Goal: Task Accomplishment & Management: Use online tool/utility

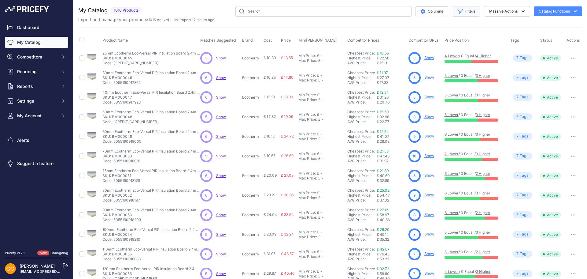
click at [457, 13] on icon "button" at bounding box center [460, 11] width 6 height 6
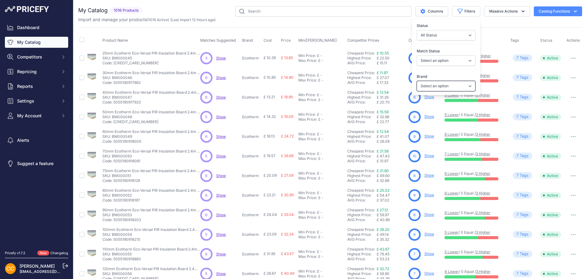
click at [434, 85] on select "Select an option ambi-wall Bond It Breedon British Gypsum Celotex Durelis Ecore…" at bounding box center [446, 86] width 59 height 10
select select "Tecsound"
click at [417, 81] on select "Select an option ambi-wall Bond It Breedon British Gypsum Celotex Durelis Ecore…" at bounding box center [446, 86] width 59 height 10
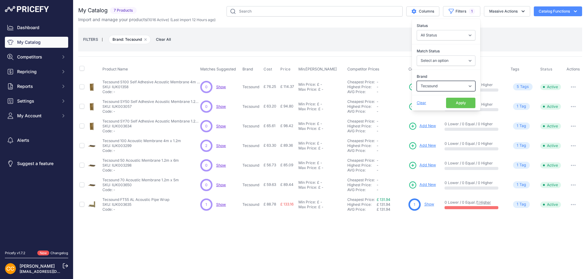
click at [447, 86] on select "Select an option ambi-wall Bond It Breedon British Gypsum Celotex Durelis Ecore…" at bounding box center [446, 86] width 59 height 10
select select "[PERSON_NAME]"
click at [417, 81] on select "Select an option ambi-wall Bond It Breedon British Gypsum Celotex Durelis Ecore…" at bounding box center [446, 86] width 59 height 10
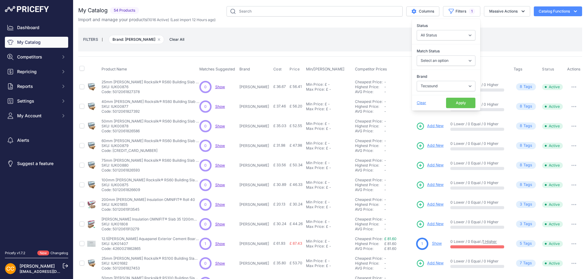
click at [459, 103] on button "Apply" at bounding box center [460, 103] width 29 height 10
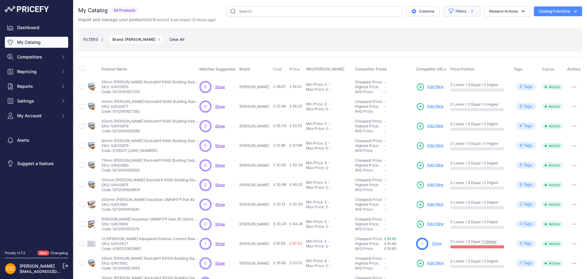
click at [457, 13] on button "Filters 1" at bounding box center [461, 11] width 37 height 10
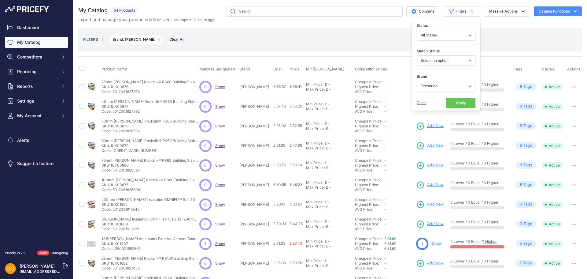
click at [311, 43] on div "FILTERS | Brand: Knauf Remove filter option Clear All" at bounding box center [330, 39] width 494 height 17
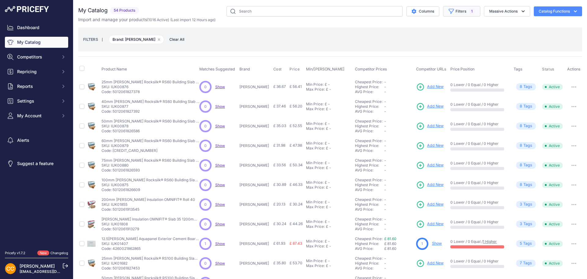
click at [456, 10] on button "Filters 1" at bounding box center [461, 11] width 37 height 10
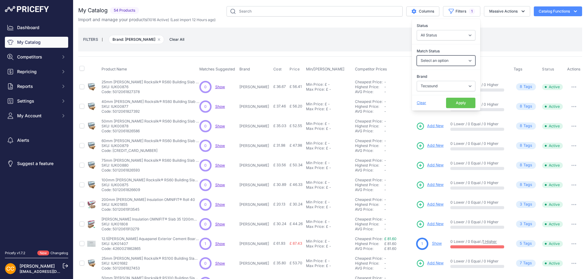
click at [443, 60] on select "Select an option Matched Unmatched" at bounding box center [446, 60] width 59 height 10
click at [510, 42] on div "FILTERS | Brand: Knauf Remove filter option Clear All" at bounding box center [330, 39] width 494 height 17
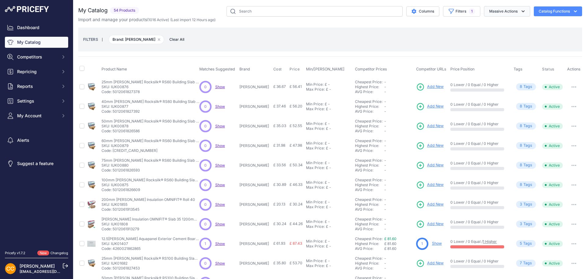
click at [512, 12] on button "Massive Actions" at bounding box center [507, 11] width 46 height 10
click at [447, 33] on div "FILTERS | Brand: Knauf Remove filter option Clear All" at bounding box center [330, 39] width 494 height 17
click at [299, 11] on input "text" at bounding box center [315, 11] width 176 height 10
type input "knauf acoustic"
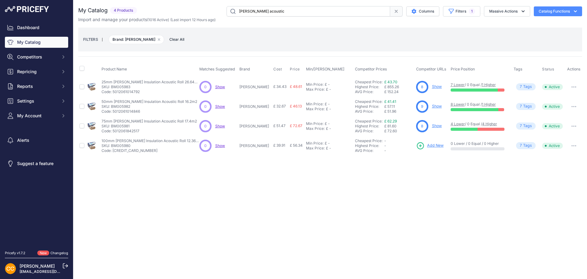
click at [427, 146] on span "Add New" at bounding box center [435, 145] width 17 height 6
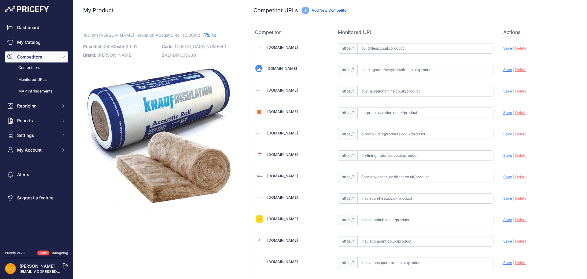
click at [413, 50] on input "text" at bounding box center [425, 48] width 136 height 10
click at [279, 197] on link "Insulation4less.co.uk" at bounding box center [282, 197] width 31 height 5
click at [386, 220] on input "text" at bounding box center [425, 219] width 136 height 10
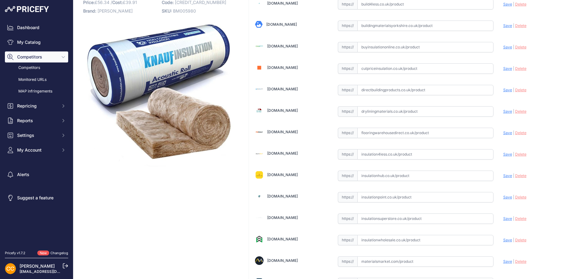
scroll to position [31, 0]
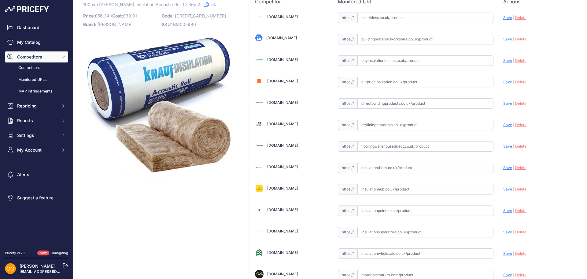
click at [373, 168] on input "text" at bounding box center [425, 167] width 136 height 10
paste input "https://insulation4less.co.uk/products/knauf-acoustic-roll-all-sizes?variant=31…"
click at [503, 167] on span "Save" at bounding box center [507, 167] width 9 height 5
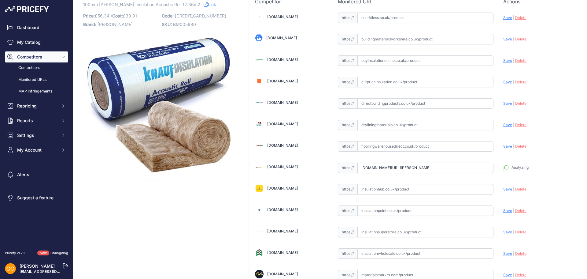
type input "[URL][DOMAIN_NAME][PERSON_NAME]"
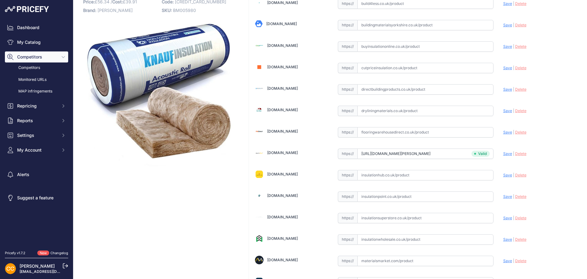
scroll to position [31, 0]
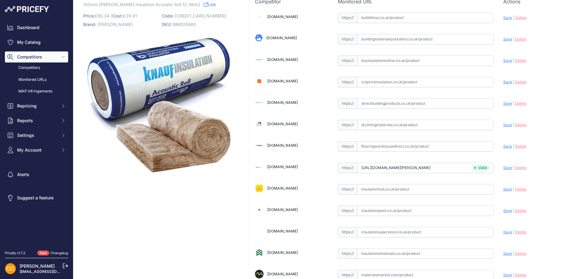
click at [290, 231] on link "Insulationsuperstore.co.uk" at bounding box center [282, 230] width 31 height 5
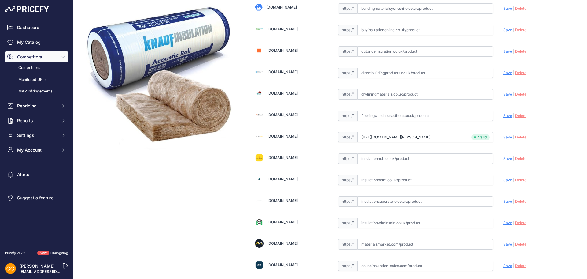
scroll to position [92, 0]
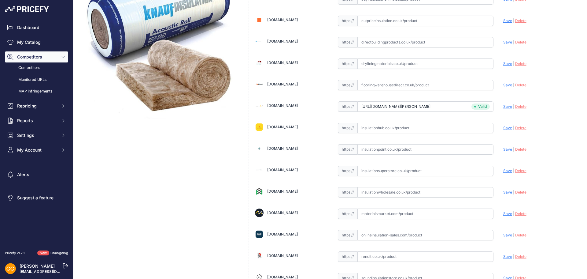
click at [379, 172] on input "text" at bounding box center [425, 170] width 136 height 10
paste input "https://www.insulationsuperstore.co.uk/product/knauf-acoustic-roll-100mm-insula…"
click at [504, 170] on span "Save" at bounding box center [507, 170] width 9 height 5
type input "[URL][DOMAIN_NAME][PERSON_NAME]"
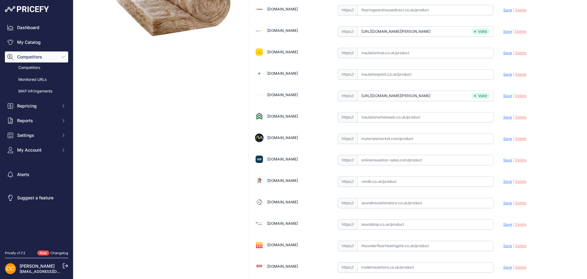
scroll to position [153, 0]
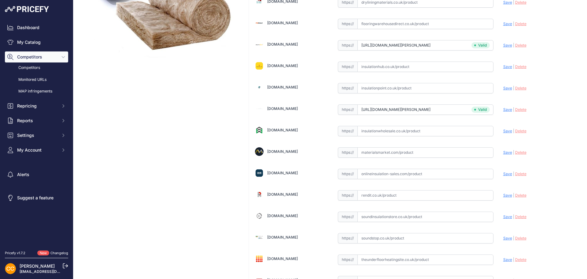
click at [290, 129] on link "Insulationwholesale.co.uk" at bounding box center [282, 130] width 31 height 5
click at [373, 132] on input "text" at bounding box center [425, 131] width 136 height 10
paste input "https://insulationwholesale.co.uk/100mm-knauf-acoustic-insulation-roll-glass-mi…"
click at [503, 130] on span "Save" at bounding box center [507, 130] width 9 height 5
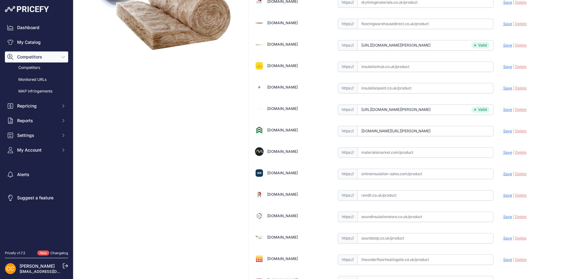
scroll to position [0, 0]
type input "[URL][DOMAIN_NAME][PERSON_NAME]"
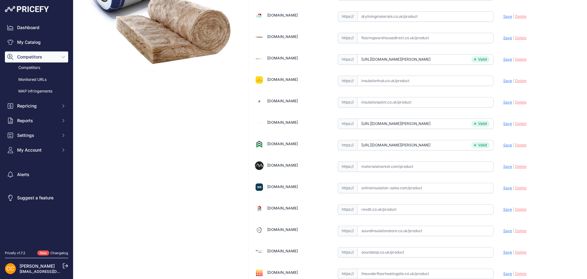
scroll to position [167, 0]
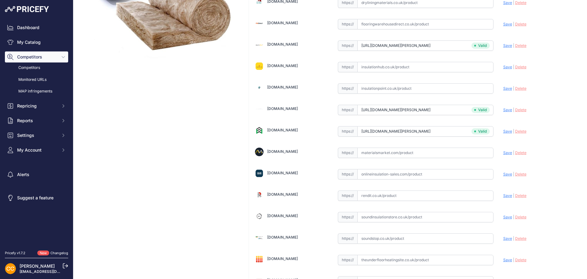
click at [278, 152] on link "Materialsmarket.com" at bounding box center [282, 151] width 31 height 5
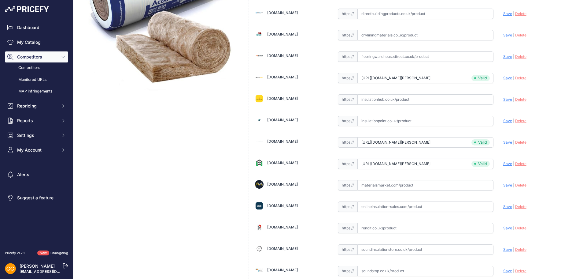
scroll to position [115, 0]
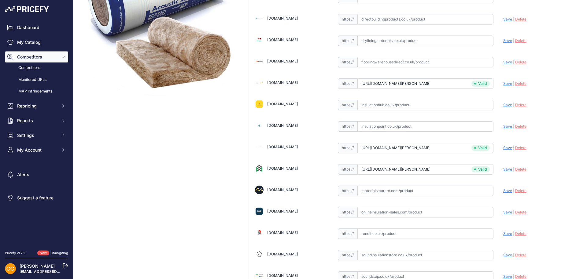
click at [378, 191] on input "text" at bounding box center [425, 190] width 136 height 10
paste input "https://materialsmarket.com/products/100mm-knauf-earthwool-acoustic-sound-insul…"
click at [503, 189] on span "Save" at bounding box center [507, 190] width 9 height 5
type input "[URL][DOMAIN_NAME][PERSON_NAME]"
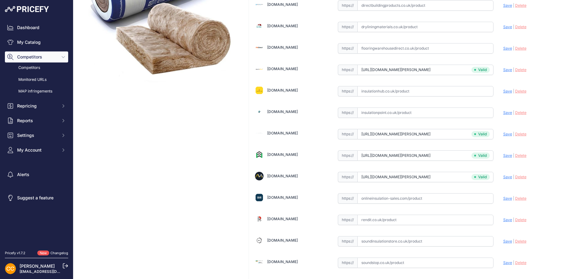
scroll to position [115, 0]
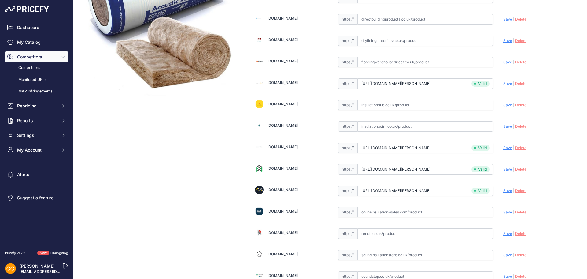
click at [289, 211] on link "Onlineinsulation-sales.com" at bounding box center [282, 211] width 31 height 5
click at [379, 214] on input "text" at bounding box center [425, 212] width 136 height 10
paste input "https://www.onlineinsulation-sales.com/product/100mm-earthwool-acoustic-roll-ap…"
click at [506, 212] on span "Save" at bounding box center [507, 211] width 9 height 5
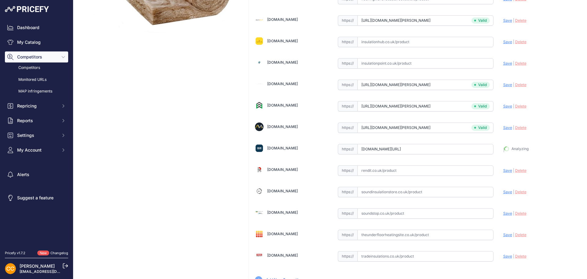
scroll to position [206, 0]
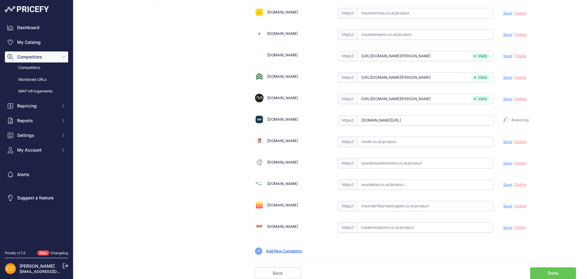
click at [287, 224] on link "Tradeinsulations.co.uk" at bounding box center [282, 226] width 31 height 5
type input "[URL][DOMAIN_NAME]"
click at [375, 224] on input "text" at bounding box center [425, 227] width 136 height 10
paste input "https://www.tradeinsulations.co.uk/product/knauf-100mm-acoustic-roll/"
click at [503, 227] on span "Save" at bounding box center [507, 227] width 9 height 5
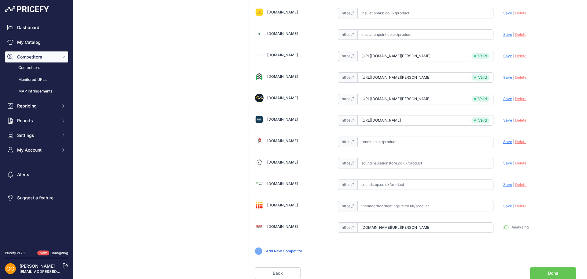
type input "[URL][DOMAIN_NAME][PERSON_NAME]"
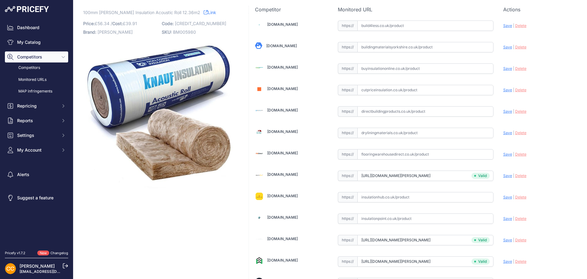
scroll to position [0, 0]
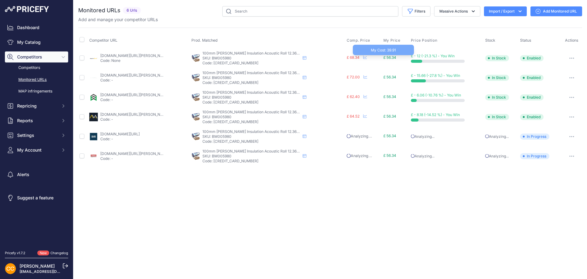
click at [383, 57] on span "£ 56.34" at bounding box center [389, 57] width 13 height 5
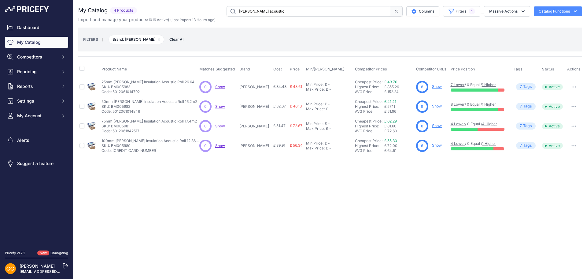
click at [432, 146] on link "Show" at bounding box center [437, 145] width 10 height 5
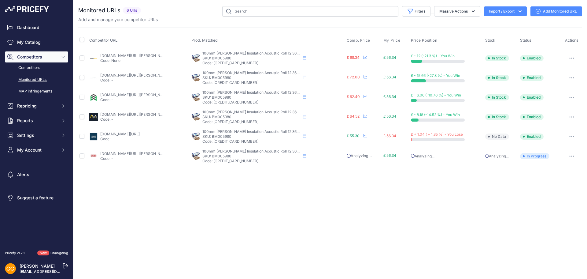
click at [567, 57] on button "button" at bounding box center [572, 58] width 12 height 9
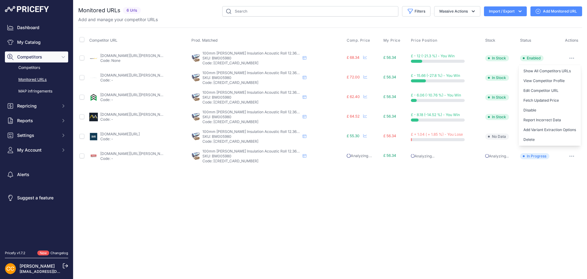
click at [300, 33] on th "Prod. Matched" at bounding box center [268, 40] width 156 height 15
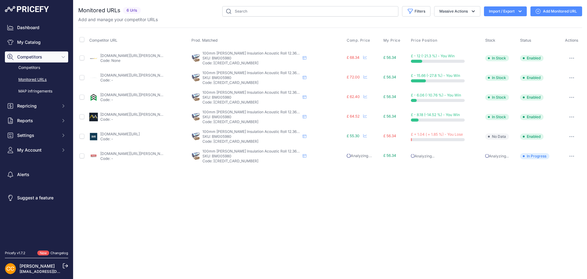
click at [129, 53] on link "[DOMAIN_NAME][URL][PERSON_NAME]" at bounding box center [134, 55] width 69 height 5
click at [129, 93] on link "insulationwholesale.co.uk/100mm-knauf-acoustic-insulation-roll-glass-mineral-wo…" at bounding box center [134, 94] width 69 height 5
click at [140, 132] on link "onlineinsulation-sales.com/product/100mm-earthwool-acoustic-roll-apr2x600mm-123…" at bounding box center [119, 133] width 39 height 5
click at [134, 94] on link "insulationwholesale.co.uk/100mm-knauf-acoustic-insulation-roll-glass-mineral-wo…" at bounding box center [134, 94] width 69 height 5
click at [135, 132] on link "onlineinsulation-sales.com/product/100mm-earthwool-acoustic-roll-apr2x600mm-123…" at bounding box center [119, 133] width 39 height 5
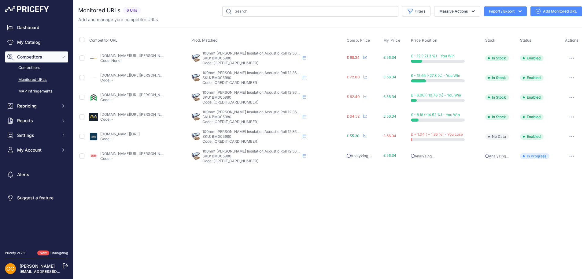
click at [141, 112] on link "materialsmarket.com/products/100mm-knauf-earthwool-acoustic-sound-insulation-ro…" at bounding box center [134, 114] width 69 height 5
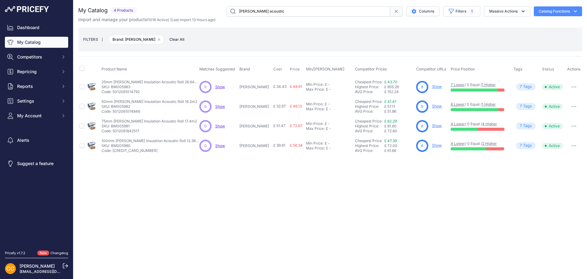
click at [432, 145] on link "Show" at bounding box center [437, 145] width 10 height 5
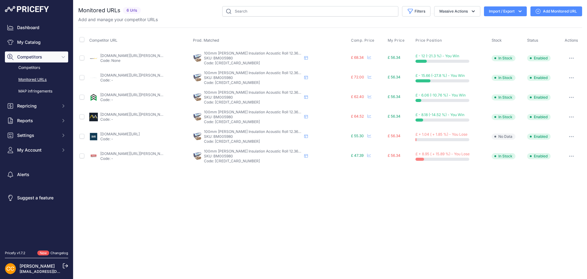
click at [135, 155] on link "tradeinsulations.co.uk/product/knauf-100mm-acoustic-roll/?prirule_jdsnikfkfjsd=…" at bounding box center [134, 153] width 69 height 5
click at [569, 153] on button "button" at bounding box center [571, 156] width 12 height 9
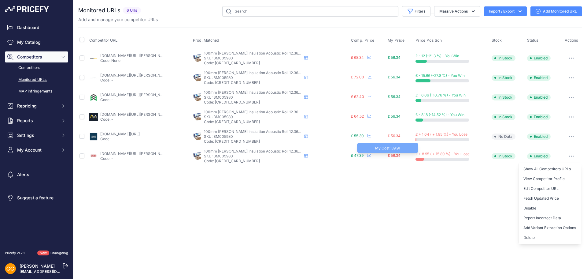
click at [388, 155] on span "£ 56.34" at bounding box center [394, 155] width 13 height 5
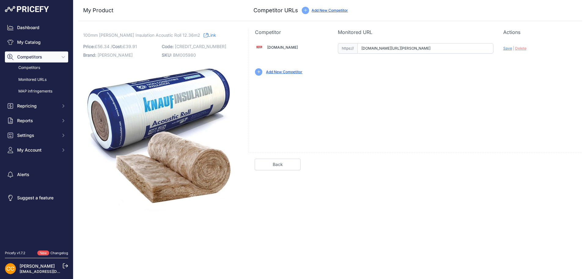
scroll to position [0, 31]
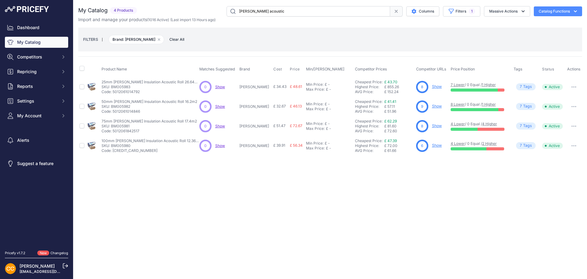
click at [432, 85] on link "Show" at bounding box center [437, 86] width 10 height 5
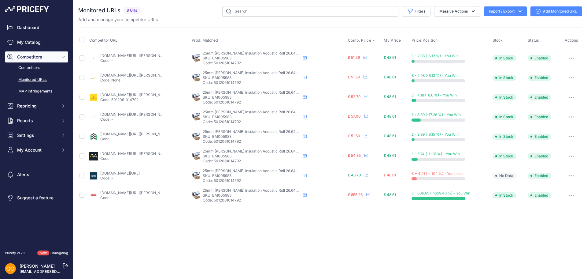
click at [348, 39] on span "Comp. Price" at bounding box center [360, 40] width 24 height 5
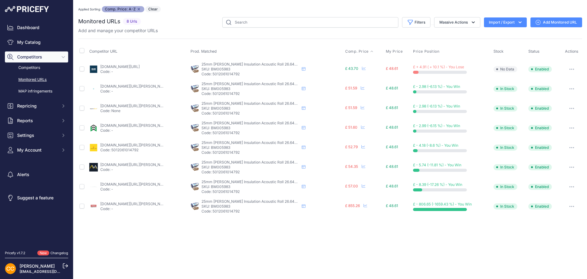
click at [131, 68] on link "[DOMAIN_NAME][URL]" at bounding box center [119, 66] width 39 height 5
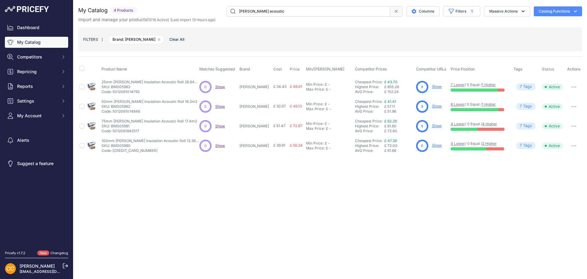
click at [432, 104] on link "Show" at bounding box center [437, 106] width 10 height 5
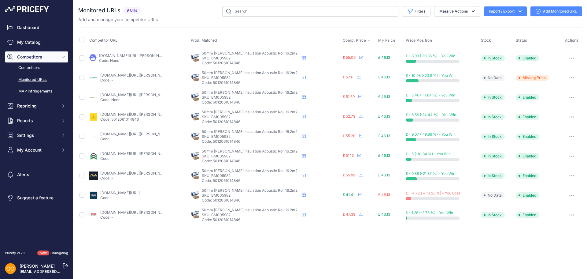
click at [343, 41] on span "Comp. Price" at bounding box center [355, 40] width 24 height 5
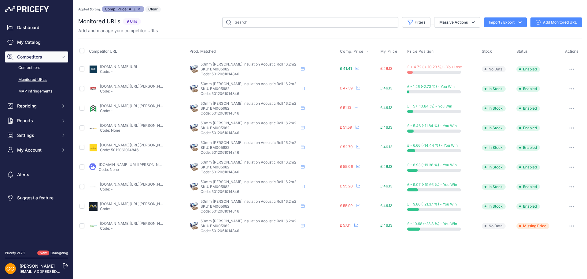
click at [139, 66] on link "[DOMAIN_NAME][URL]" at bounding box center [119, 66] width 39 height 5
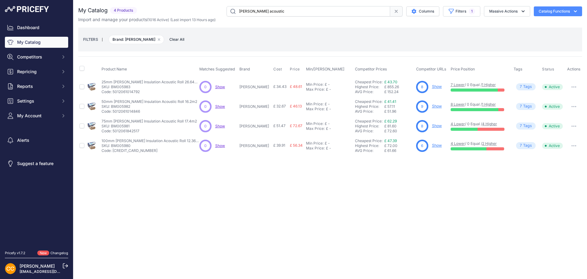
click at [432, 126] on link "Show" at bounding box center [437, 125] width 10 height 5
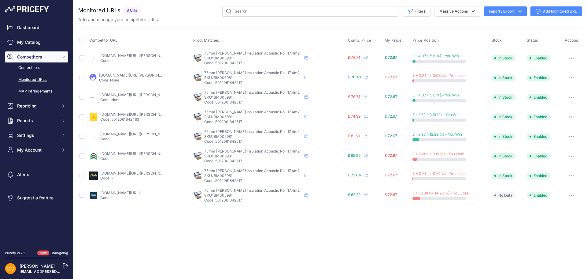
click at [348, 41] on span "Comp. Price" at bounding box center [360, 40] width 24 height 5
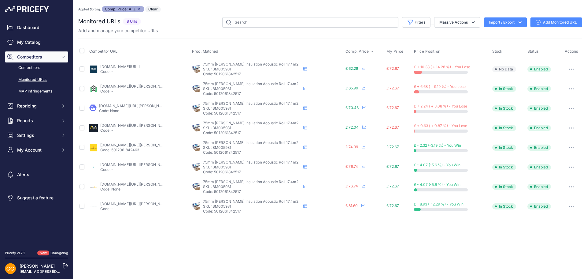
click at [112, 66] on link "onlineinsulation-sales.com/product/75mm-earthwool-acoustic-roll-apr2x600mm-174m…" at bounding box center [119, 66] width 39 height 5
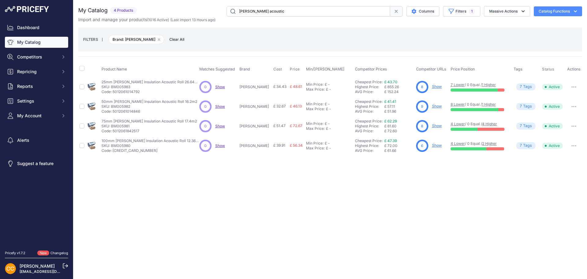
click at [266, 10] on input "[PERSON_NAME] acoustic" at bounding box center [309, 11] width 164 height 10
type input "knauf loft"
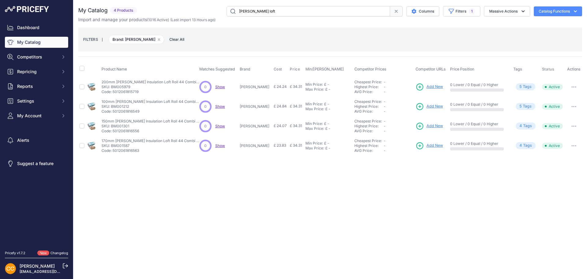
click at [427, 86] on span "Add New" at bounding box center [435, 87] width 17 height 6
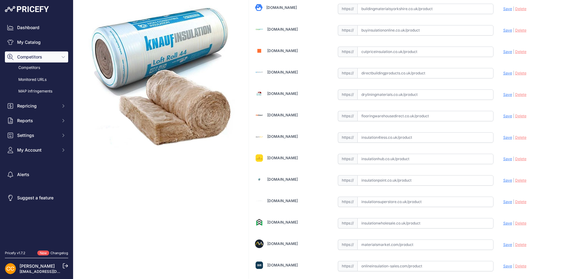
scroll to position [61, 0]
click at [296, 137] on link "Insulation4less.co.uk" at bounding box center [282, 136] width 31 height 5
click at [375, 137] on input "text" at bounding box center [425, 137] width 136 height 10
paste input "https://insulation4less.co.uk/products/knauf-200mm-combi-cut?_pos=1&_psq=200mm+…"
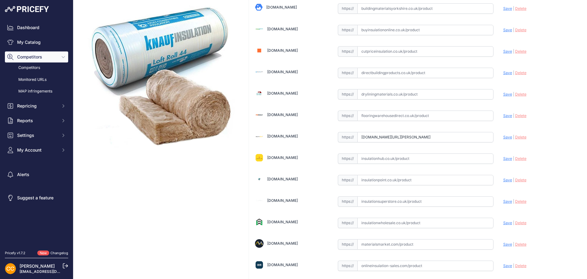
click at [504, 137] on span "Save" at bounding box center [507, 137] width 9 height 5
type input "[URL][DOMAIN_NAME][PERSON_NAME]"
click at [285, 201] on link "Insulationsuperstore.co.uk" at bounding box center [282, 200] width 31 height 5
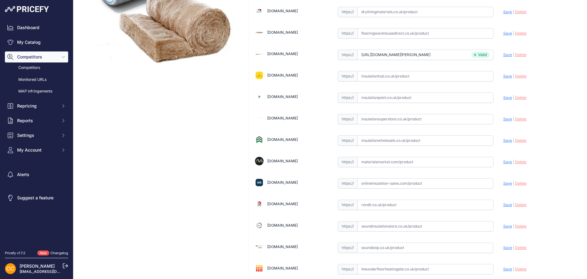
scroll to position [153, 0]
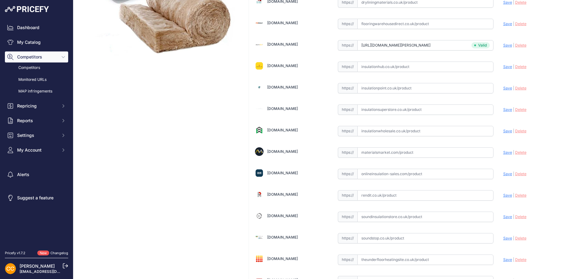
click at [366, 107] on input "text" at bounding box center [425, 109] width 136 height 10
click at [379, 109] on input "text" at bounding box center [425, 109] width 136 height 10
paste input "https://www.insulationsuperstore.co.uk/product/knauf-loft-roll-44-200mm-insulat…"
click at [503, 109] on span "Save" at bounding box center [507, 109] width 9 height 5
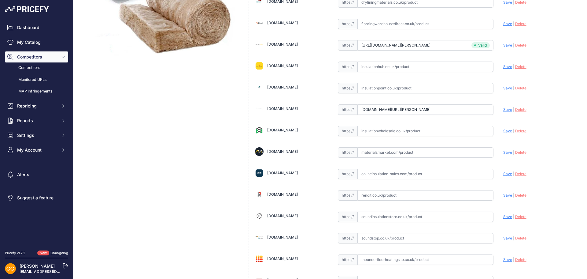
scroll to position [0, 0]
type input "[URL][DOMAIN_NAME][PERSON_NAME]"
click at [289, 127] on div "Insulationwholesale.co.uk" at bounding box center [282, 130] width 31 height 6
click at [288, 130] on link "Insulationwholesale.co.uk" at bounding box center [282, 130] width 31 height 5
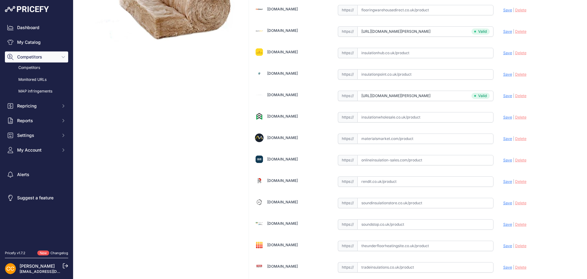
scroll to position [153, 0]
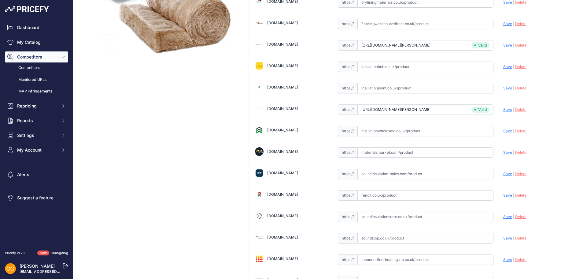
click at [367, 134] on input "text" at bounding box center [425, 131] width 136 height 10
paste input "https://insulationwholesale.co.uk/200mm-knauf-insulation-loft-roll-44-combi-cut/"
click at [503, 131] on span "Save" at bounding box center [507, 130] width 9 height 5
type input "https://insulationwholesale.co.uk/200mm-knauf-insulation-loft-roll-44-combi-cut…"
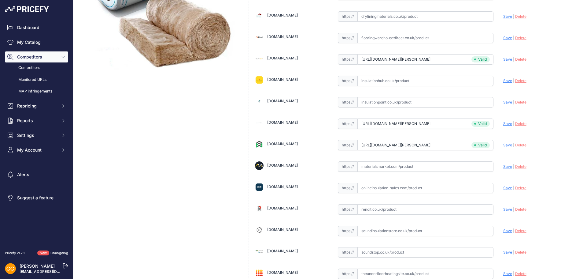
scroll to position [167, 0]
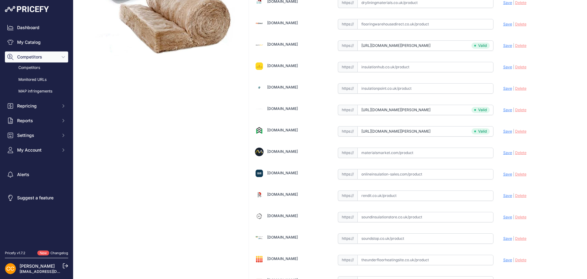
click at [282, 150] on link "Materialsmarket.com" at bounding box center [282, 151] width 31 height 5
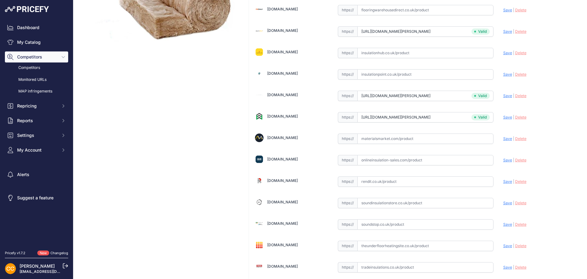
scroll to position [153, 0]
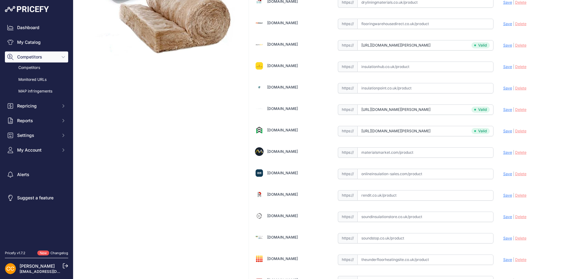
click at [373, 152] on input "text" at bounding box center [425, 152] width 136 height 10
paste input "https://materialsmarket.com/products/200mm-knauf-earthwool-loft-roll-44-insulat…"
click at [503, 151] on span "Save" at bounding box center [507, 152] width 9 height 5
type input "https://materialsmarket.com/products/200mm-knauf-earthwool-loft-roll-44-insulat…"
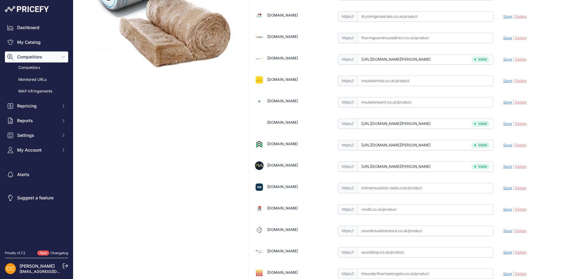
scroll to position [167, 0]
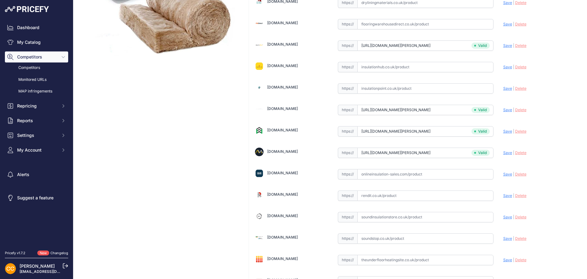
click at [292, 172] on link "Onlineinsulation-sales.com" at bounding box center [282, 172] width 31 height 5
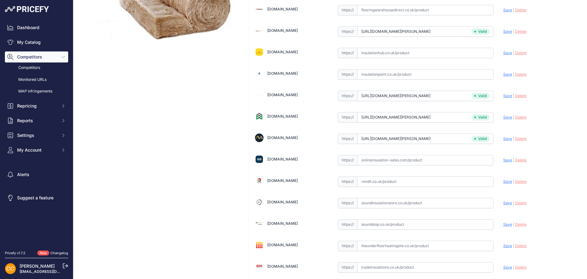
scroll to position [153, 0]
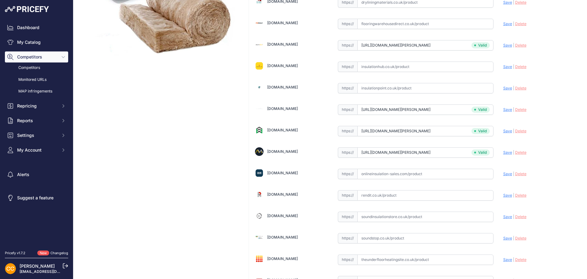
click at [371, 171] on input "text" at bounding box center [425, 173] width 136 height 10
paste input "https://www.onlineinsulation-sales.com/product/200mm-knauf-earthwool-loft-roll-…"
click at [507, 172] on span "Save" at bounding box center [507, 173] width 9 height 5
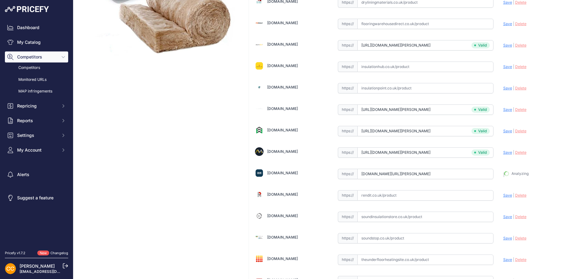
type input "[URL][DOMAIN_NAME][PERSON_NAME]"
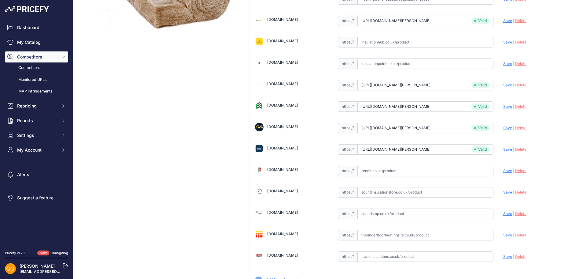
scroll to position [220, 0]
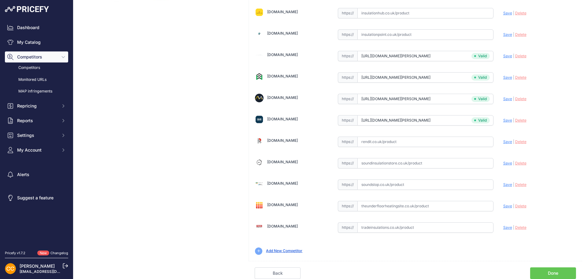
click at [288, 226] on link "Tradeinsulations.co.uk" at bounding box center [282, 226] width 31 height 5
click at [372, 229] on input "text" at bounding box center [425, 227] width 136 height 10
paste input "https://www.tradeinsulations.co.uk/product/knauf-200mm-loft-roll-44-combi-cut/"
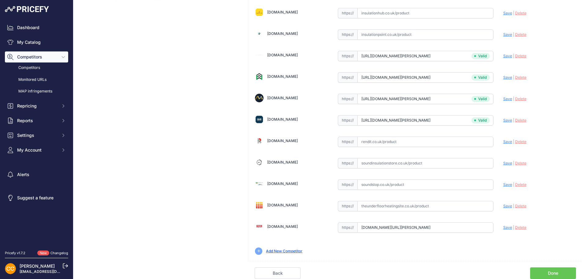
drag, startPoint x: 504, startPoint y: 227, endPoint x: 509, endPoint y: 230, distance: 5.7
click at [504, 227] on span "Save" at bounding box center [507, 227] width 9 height 5
type input "[URL][DOMAIN_NAME][PERSON_NAME]"
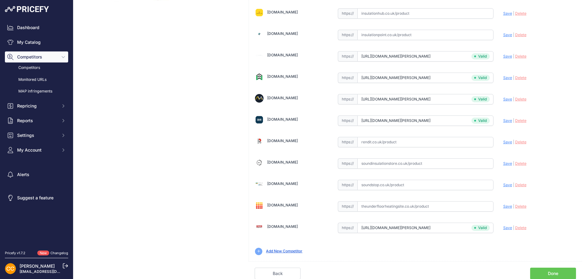
click at [534, 271] on link "Done" at bounding box center [553, 273] width 46 height 12
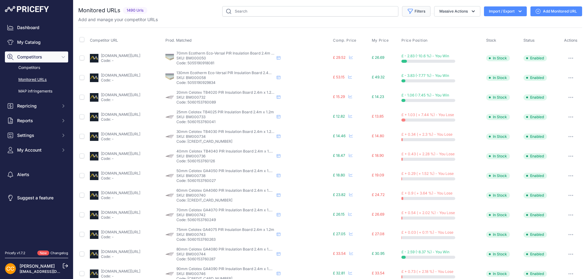
click at [424, 12] on button "Filters" at bounding box center [416, 11] width 28 height 10
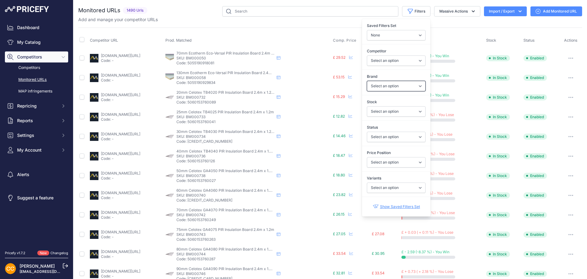
click at [390, 84] on select "Select an option ambi-wall Bond It Breedon British Gypsum Celotex Durelis Ecore…" at bounding box center [396, 86] width 59 height 10
select select "[PERSON_NAME]"
click at [367, 81] on select "Select an option ambi-wall Bond It Breedon British Gypsum Celotex Durelis Ecore…" at bounding box center [396, 86] width 59 height 10
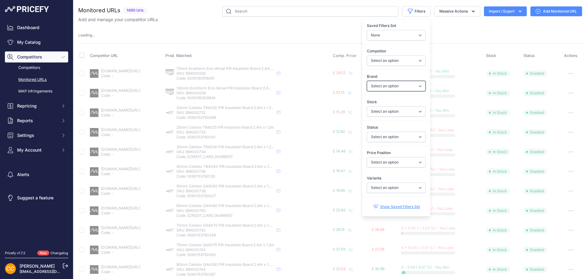
select select
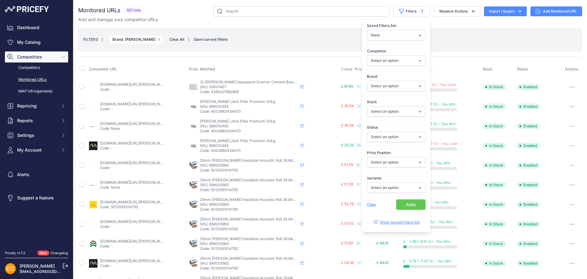
click at [401, 203] on button "Apply" at bounding box center [410, 204] width 29 height 10
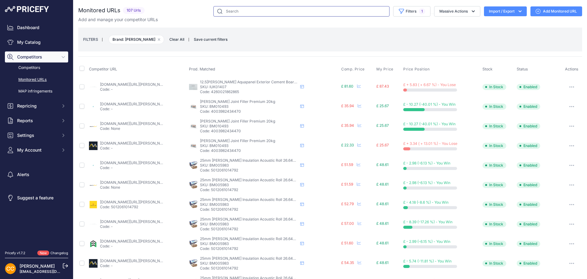
click at [245, 12] on input "text" at bounding box center [301, 11] width 176 height 10
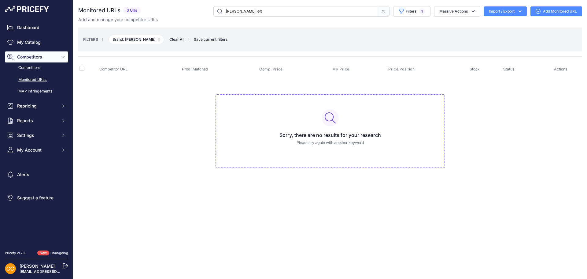
click at [298, 11] on input "knauf loft" at bounding box center [295, 11] width 164 height 10
drag, startPoint x: 245, startPoint y: 10, endPoint x: 211, endPoint y: 10, distance: 33.6
click at [211, 10] on div "knauf loft Filters 1 Saved Filters Set None Competitors Products Out Of Stock C…" at bounding box center [362, 11] width 439 height 10
click at [295, 14] on input "loft" at bounding box center [295, 11] width 164 height 10
type input "loft"
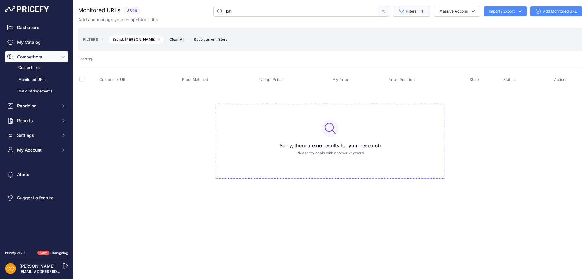
click at [416, 7] on button "Filters 1" at bounding box center [411, 11] width 37 height 10
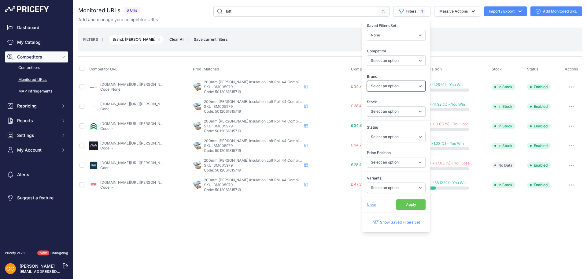
click at [397, 85] on select "Select an option ambi-wall Bond It Breedon British Gypsum Celotex Durelis Ecore…" at bounding box center [396, 86] width 59 height 10
click at [397, 74] on label "Brand" at bounding box center [396, 76] width 59 height 6
click at [397, 81] on select "Select an option ambi-wall Bond It Breedon British Gypsum Celotex Durelis Ecore…" at bounding box center [396, 86] width 59 height 10
click at [247, 38] on div "FILTERS | Brand: Knauf Remove filter option Clear All | Save current filters Up…" at bounding box center [330, 39] width 494 height 17
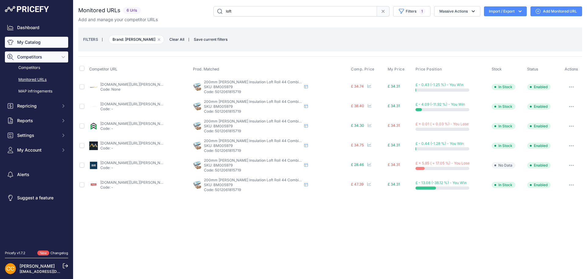
click at [38, 40] on link "My Catalog" at bounding box center [36, 42] width 63 height 11
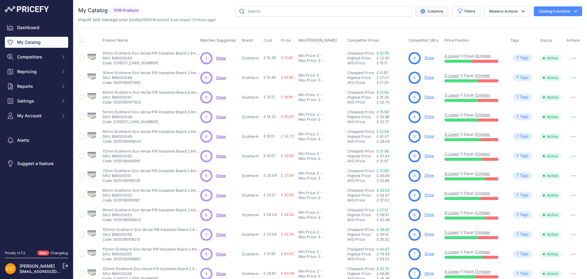
click at [437, 6] on button "Columns" at bounding box center [431, 11] width 33 height 10
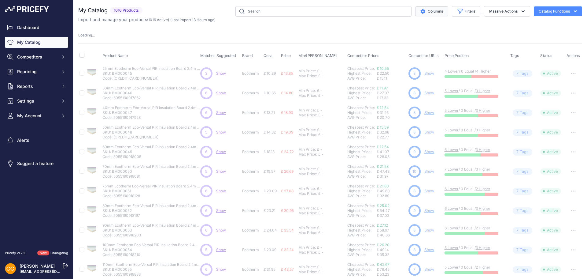
click at [424, 10] on button "Columns" at bounding box center [431, 11] width 33 height 10
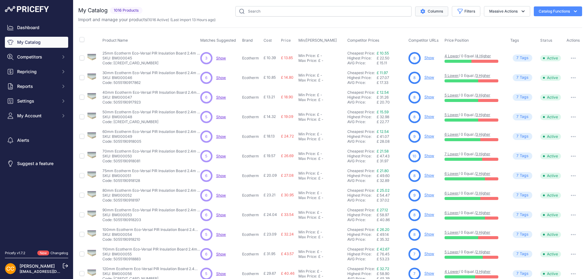
click at [432, 12] on button "Columns" at bounding box center [431, 11] width 33 height 10
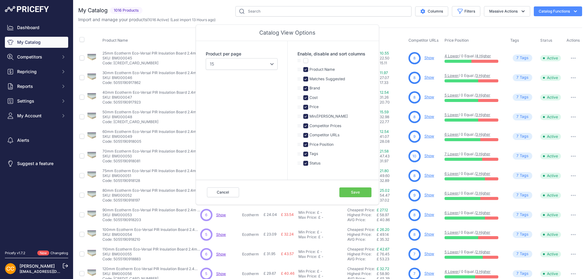
click at [467, 21] on div "Import and manage your products ( 1016 Active ) (Last import 13 Hours ago)" at bounding box center [330, 20] width 504 height 6
click at [216, 191] on button "Cancel" at bounding box center [223, 192] width 32 height 10
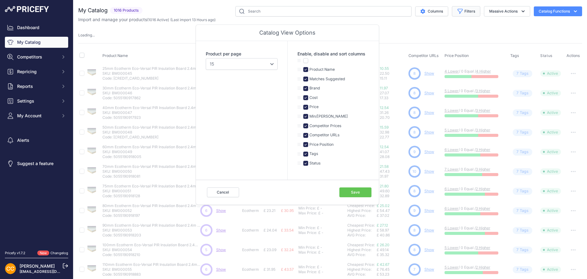
click at [461, 8] on button "Filters" at bounding box center [466, 11] width 28 height 10
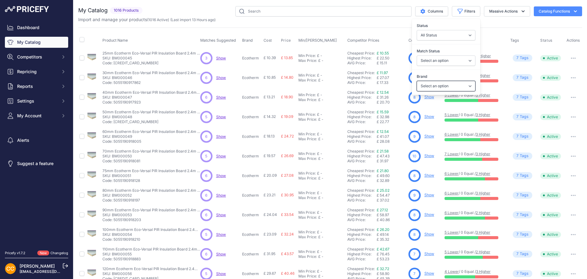
click at [440, 87] on select "Select an option ambi-wall Bond It Breedon British Gypsum Celotex Durelis Ecore…" at bounding box center [446, 86] width 59 height 10
select select "[PERSON_NAME]"
click at [417, 81] on select "Select an option ambi-wall Bond It Breedon British Gypsum Celotex Durelis Ecore…" at bounding box center [446, 86] width 59 height 10
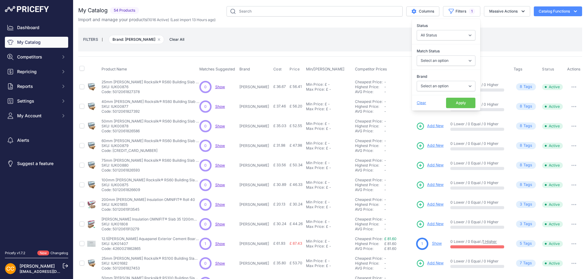
click at [357, 57] on div "Product Name Matches Suggested Brand Cost" at bounding box center [330, 213] width 504 height 314
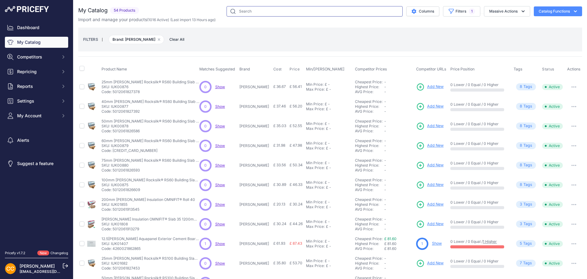
click at [279, 11] on input "text" at bounding box center [315, 11] width 176 height 10
type input "knauf loft"
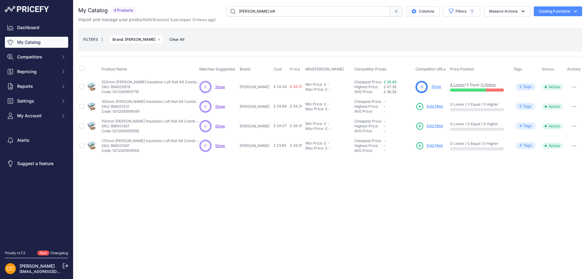
click at [431, 86] on link "Show" at bounding box center [436, 86] width 10 height 5
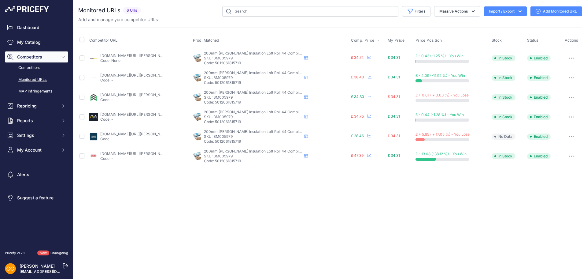
click at [360, 41] on span "Comp. Price" at bounding box center [363, 40] width 24 height 5
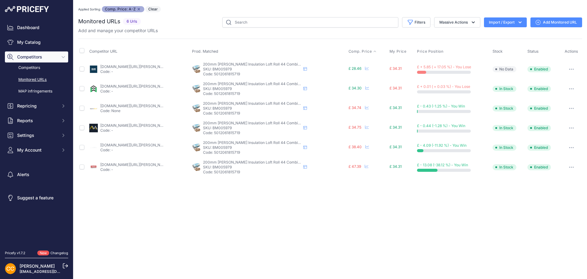
click at [139, 65] on link "[DOMAIN_NAME][URL][PERSON_NAME]" at bounding box center [134, 66] width 69 height 5
click at [397, 105] on span "£ 34.31" at bounding box center [396, 107] width 12 height 5
click at [352, 106] on span "£ 34.74" at bounding box center [355, 107] width 13 height 5
click at [148, 106] on link "[DOMAIN_NAME][URL][PERSON_NAME]" at bounding box center [134, 105] width 69 height 5
click at [352, 127] on span "£ 34.75" at bounding box center [355, 127] width 13 height 5
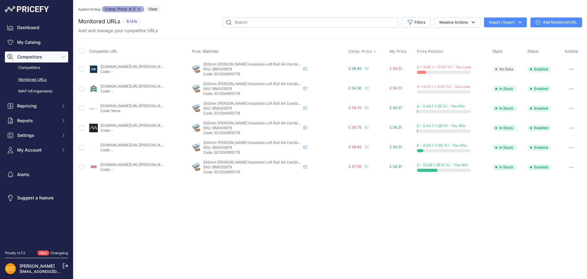
click at [142, 123] on link "materialsmarket.com/products/200mm-knauf-earthwool-loft-roll-44-insulation-comb…" at bounding box center [134, 125] width 69 height 5
click at [111, 86] on link "insulationwholesale.co.uk/200mm-knauf-insulation-loft-roll-44-combi-cut/?prirul…" at bounding box center [134, 86] width 69 height 5
click at [109, 87] on link "insulationwholesale.co.uk/200mm-knauf-insulation-loft-roll-44-combi-cut/?prirul…" at bounding box center [134, 86] width 69 height 5
click at [130, 67] on link "onlineinsulation-sales.com/product/200mm-knauf-earthwool-loft-roll-44-combi-cut…" at bounding box center [134, 66] width 69 height 5
click at [110, 65] on link "onlineinsulation-sales.com/product/200mm-knauf-earthwool-loft-roll-44-combi-cut…" at bounding box center [134, 66] width 69 height 5
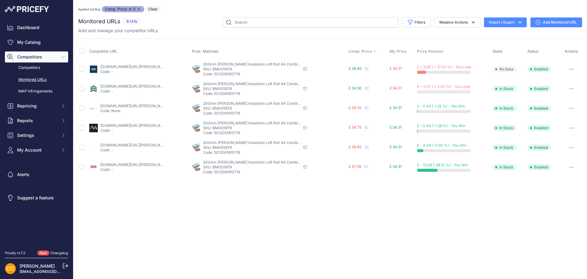
click at [145, 67] on link "onlineinsulation-sales.com/product/200mm-knauf-earthwool-loft-roll-44-combi-cut…" at bounding box center [134, 66] width 69 height 5
click at [257, 23] on input "text" at bounding box center [310, 22] width 176 height 10
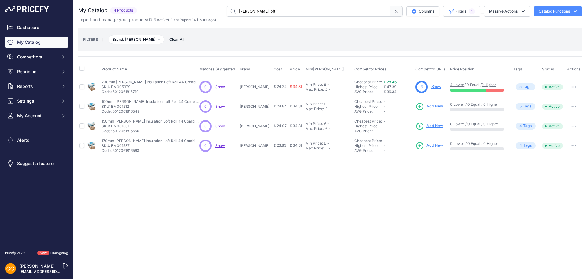
click at [263, 12] on input "[PERSON_NAME] loft" at bounding box center [309, 11] width 164 height 10
click at [263, 12] on input "knauf loft" at bounding box center [309, 11] width 164 height 10
type input "knauf acoustic"
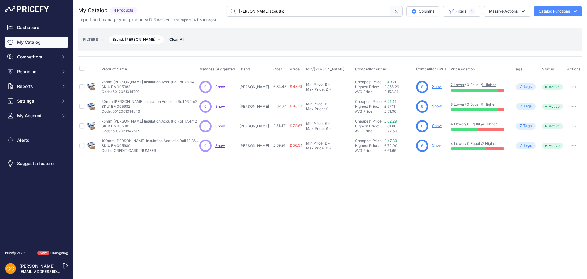
click at [419, 144] on div "6 Show" at bounding box center [432, 145] width 32 height 12
click at [432, 144] on link "Show" at bounding box center [437, 145] width 10 height 5
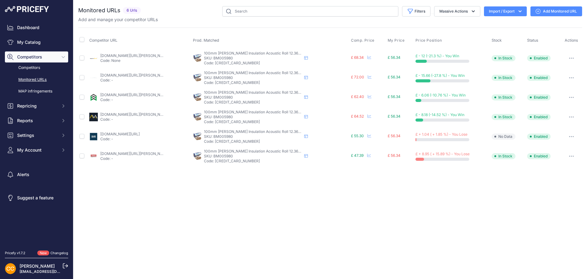
click at [148, 153] on link "tradeinsulations.co.uk/product/knauf-100mm-acoustic-roll/?prirule_jdsnikfkfjsd=…" at bounding box center [134, 153] width 69 height 5
click at [131, 133] on link "onlineinsulation-sales.com/product/100mm-earthwool-acoustic-roll-apr2x600mm-123…" at bounding box center [119, 133] width 39 height 5
click at [126, 95] on link "insulationwholesale.co.uk/100mm-knauf-acoustic-insulation-roll-glass-mineral-wo…" at bounding box center [134, 94] width 69 height 5
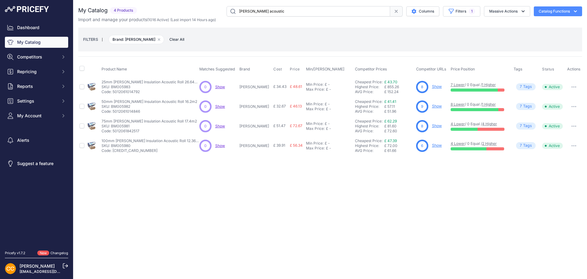
click at [432, 86] on link "Show" at bounding box center [437, 86] width 10 height 5
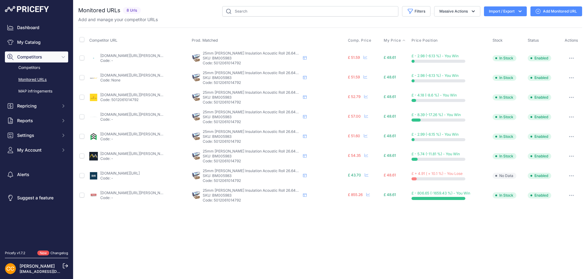
click at [386, 41] on span "My Price" at bounding box center [392, 40] width 17 height 5
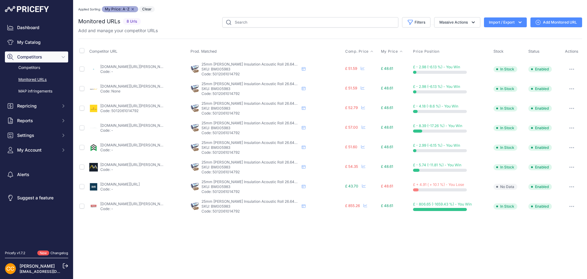
click at [344, 54] on th "Comp. Price" at bounding box center [362, 51] width 36 height 15
click at [345, 52] on span "Comp. Price" at bounding box center [357, 51] width 24 height 5
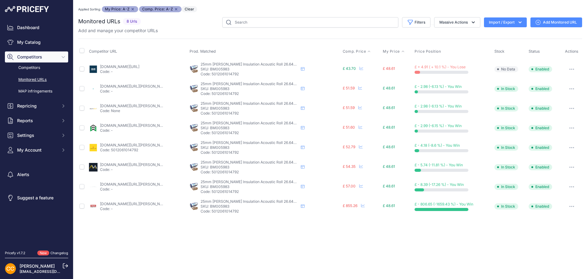
click at [139, 67] on link "onlineinsulation-sales.com/product/25mm-earthwool-acoustic-roll-apr-2664-m2-rol…" at bounding box center [119, 66] width 39 height 5
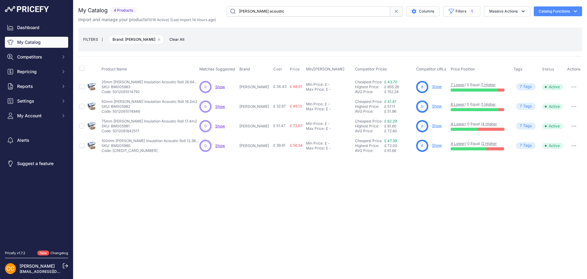
click at [432, 125] on link "Show" at bounding box center [437, 125] width 10 height 5
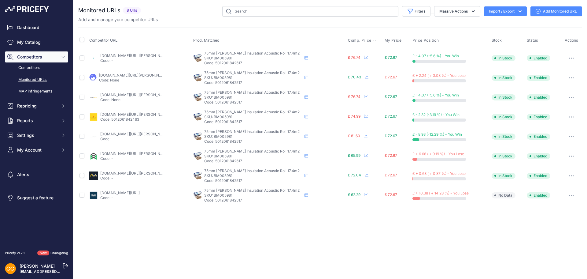
click at [348, 41] on span "Comp. Price" at bounding box center [360, 40] width 24 height 5
